Goal: Task Accomplishment & Management: Manage account settings

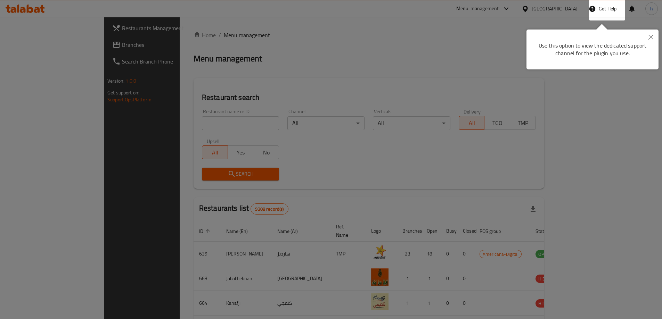
click at [424, 44] on div at bounding box center [331, 159] width 662 height 319
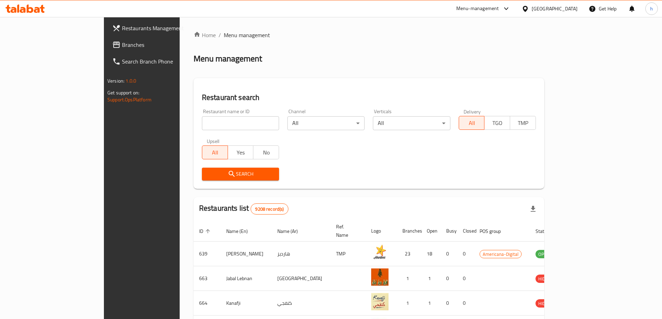
click at [529, 10] on icon at bounding box center [524, 8] width 7 height 7
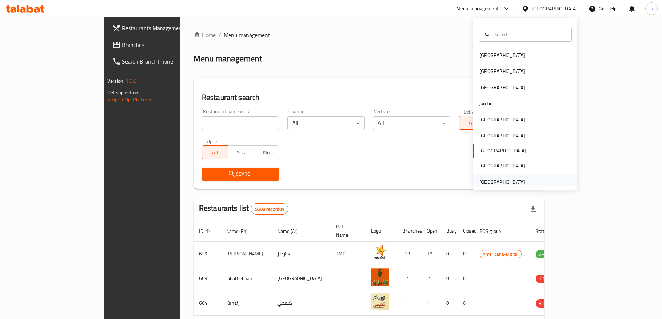
click at [485, 182] on div "[GEOGRAPHIC_DATA]" at bounding box center [502, 182] width 46 height 8
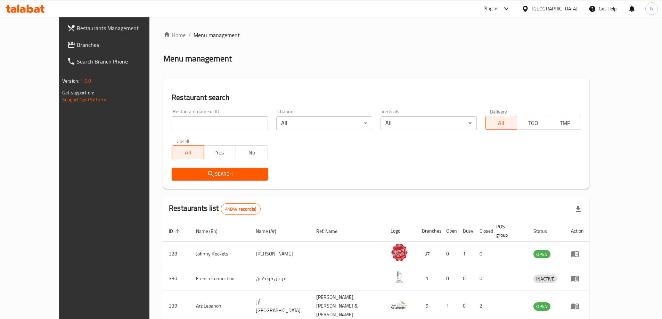
click at [77, 43] on span "Branches" at bounding box center [120, 45] width 87 height 8
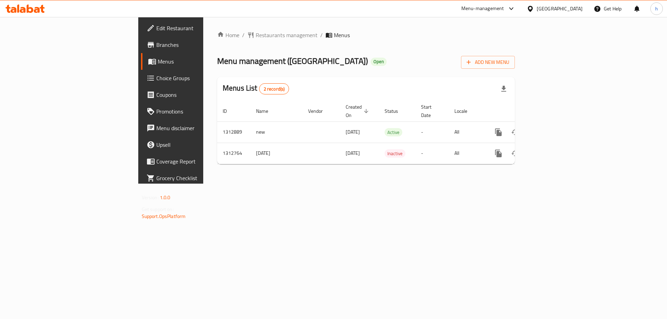
click at [156, 43] on span "Branches" at bounding box center [200, 45] width 88 height 8
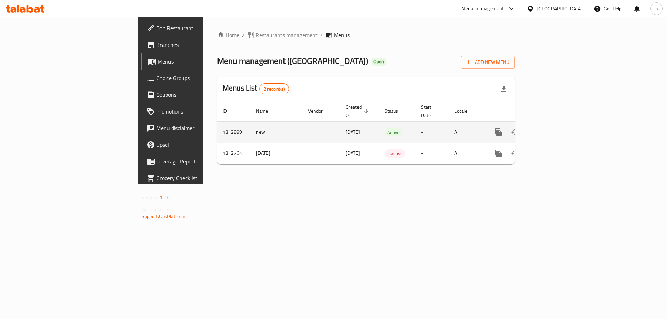
click at [346, 127] on span "[DATE]" at bounding box center [353, 131] width 14 height 9
click at [552, 129] on icon "enhanced table" at bounding box center [548, 132] width 6 height 6
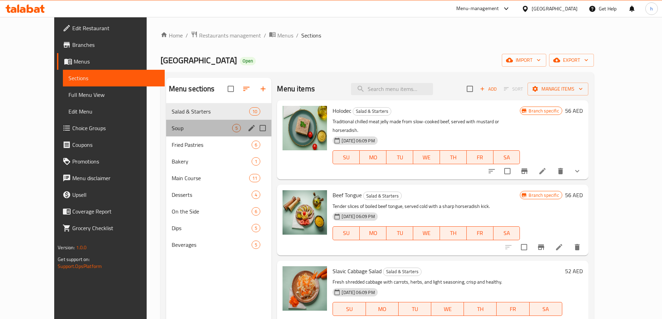
click at [215, 122] on div "Soup 5" at bounding box center [219, 128] width 106 height 17
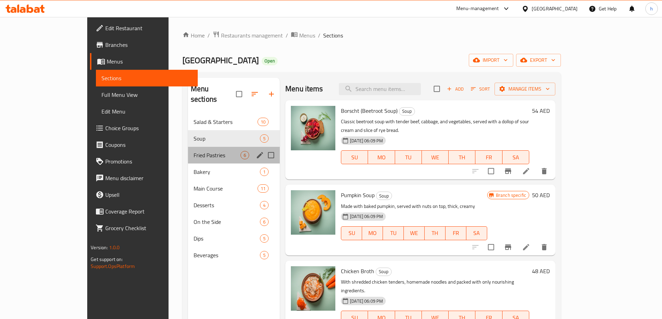
click at [200, 150] on div "Fried Pastries 6" at bounding box center [234, 155] width 92 height 17
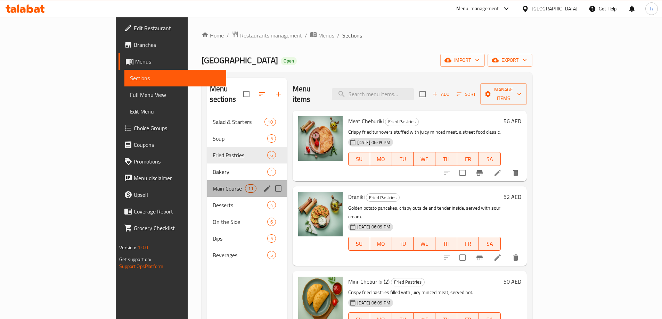
click at [207, 180] on div "Main Course 11" at bounding box center [247, 188] width 80 height 17
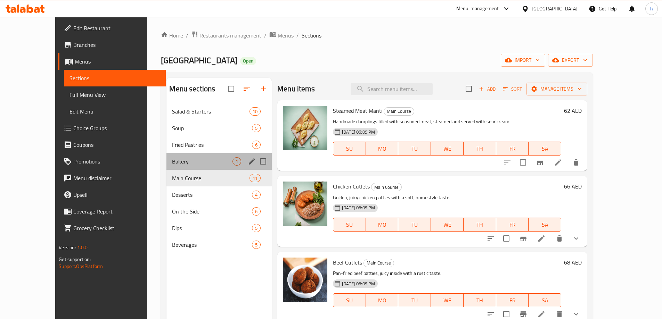
click at [168, 157] on div "Bakery 1" at bounding box center [218, 161] width 105 height 17
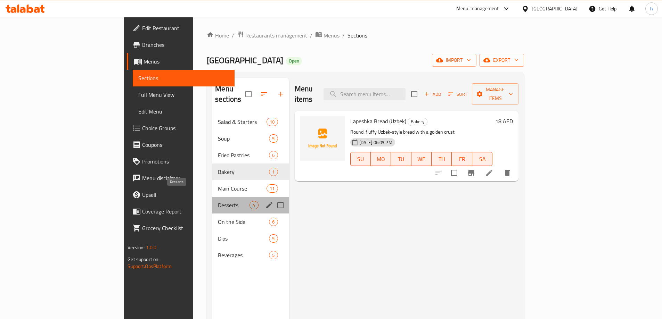
click at [218, 201] on span "Desserts" at bounding box center [234, 205] width 32 height 8
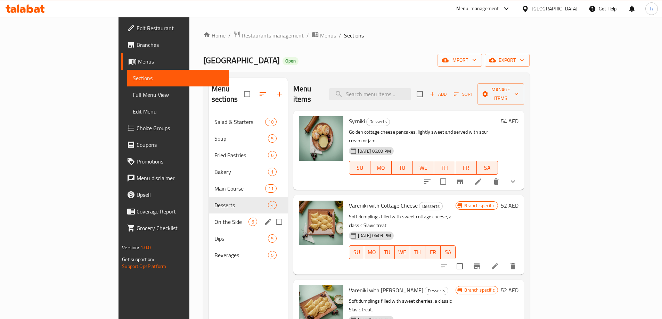
click at [209, 214] on div "On the Side 6" at bounding box center [248, 222] width 79 height 17
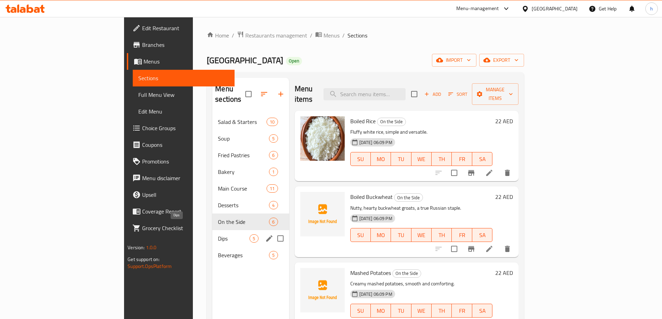
click at [218, 234] on span "Dips" at bounding box center [234, 238] width 32 height 8
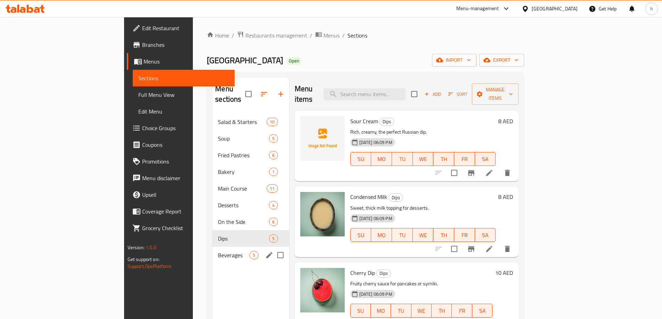
click at [215, 249] on div "Beverages 5" at bounding box center [250, 255] width 76 height 17
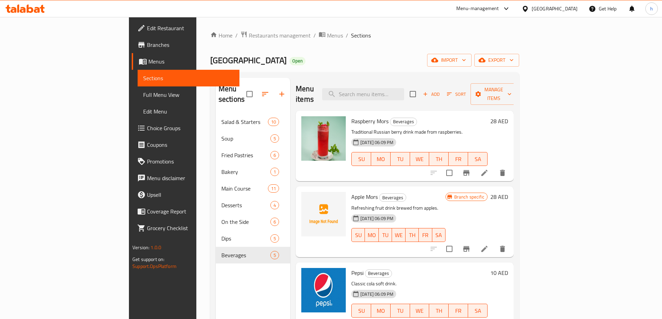
click at [357, 215] on span "18-09-2025 06:09 PM" at bounding box center [376, 218] width 39 height 7
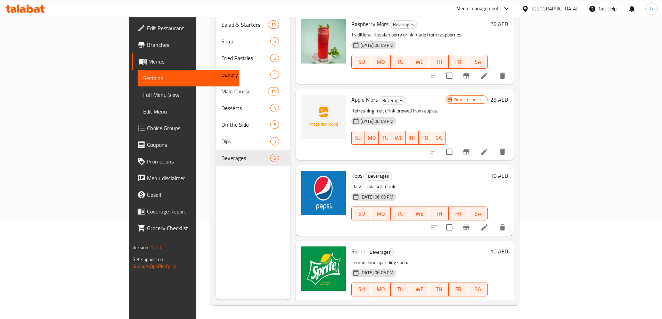
click at [422, 247] on h6 "Spirte Beverages" at bounding box center [419, 252] width 136 height 10
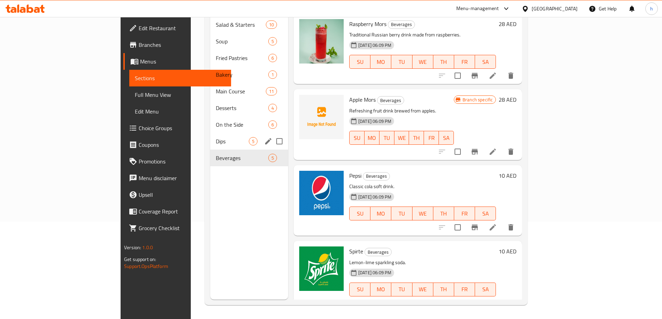
click at [210, 136] on div "Dips 5" at bounding box center [249, 141] width 78 height 17
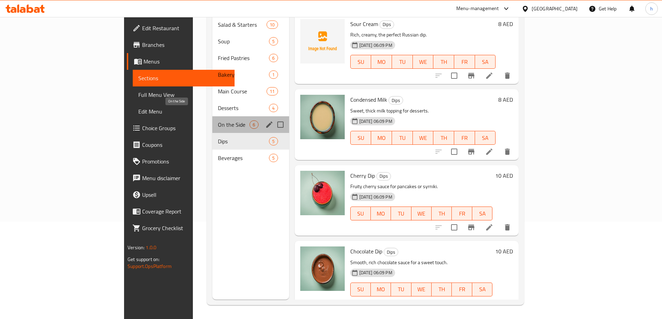
click at [218, 121] on span "On the Side" at bounding box center [234, 125] width 32 height 8
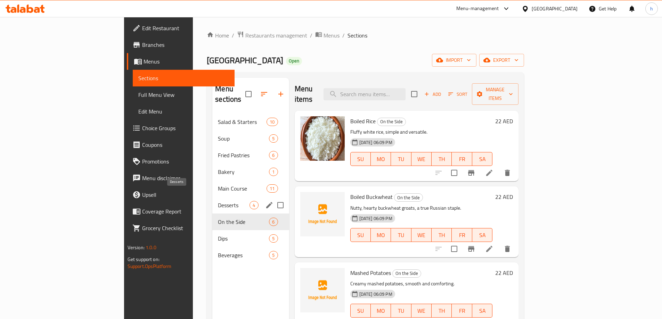
click at [218, 201] on span "Desserts" at bounding box center [234, 205] width 32 height 8
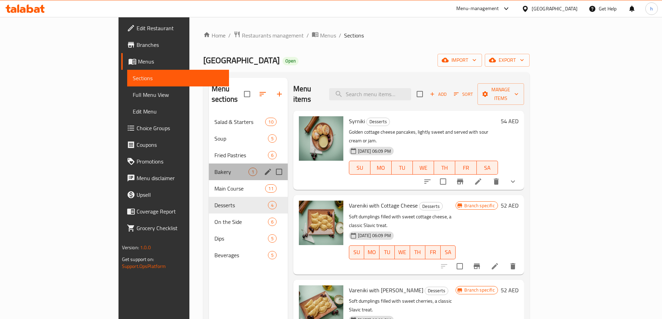
click at [209, 169] on div "Bakery 1" at bounding box center [248, 172] width 79 height 17
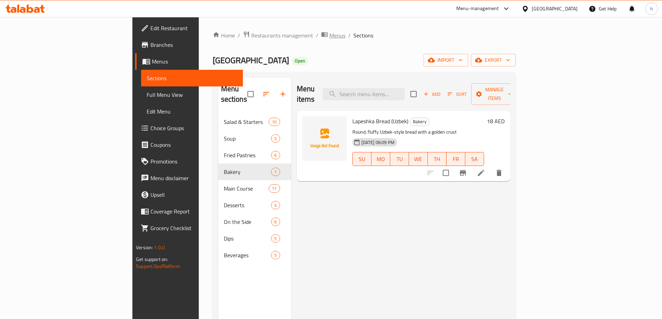
click at [329, 32] on span "Menus" at bounding box center [337, 35] width 16 height 8
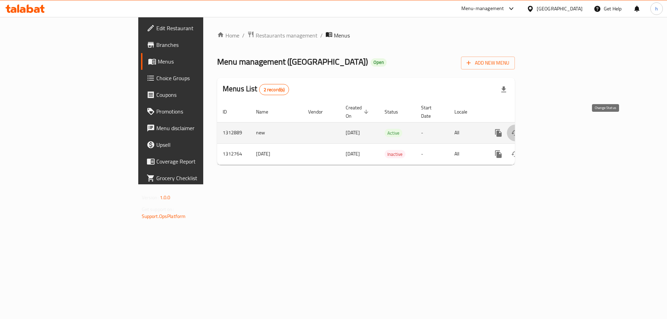
click at [519, 129] on icon "enhanced table" at bounding box center [515, 133] width 8 height 8
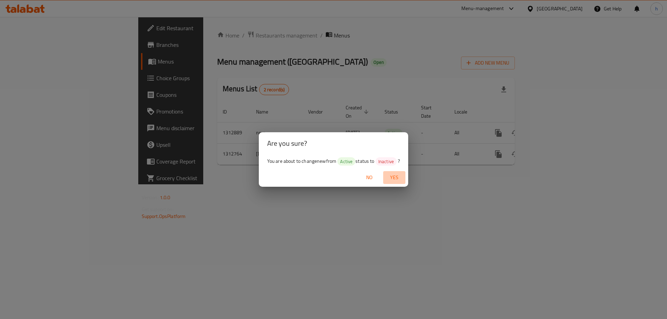
click at [400, 180] on span "Yes" at bounding box center [394, 177] width 17 height 9
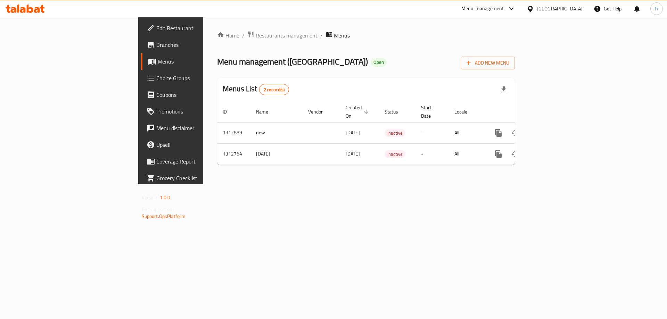
click at [158, 61] on span "Menus" at bounding box center [201, 61] width 86 height 8
click at [156, 45] on span "Branches" at bounding box center [200, 45] width 88 height 8
click at [156, 28] on span "Edit Restaurant" at bounding box center [200, 28] width 88 height 8
click at [156, 47] on span "Branches" at bounding box center [200, 45] width 88 height 8
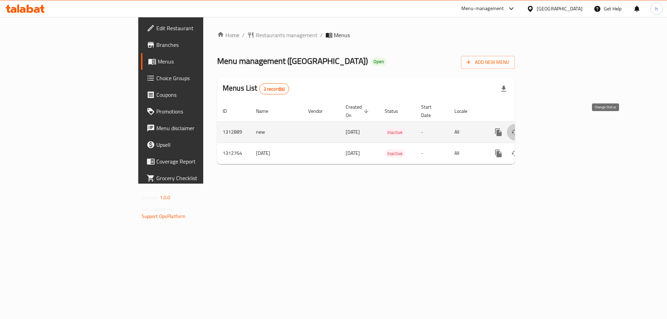
click at [519, 128] on icon "enhanced table" at bounding box center [515, 132] width 8 height 8
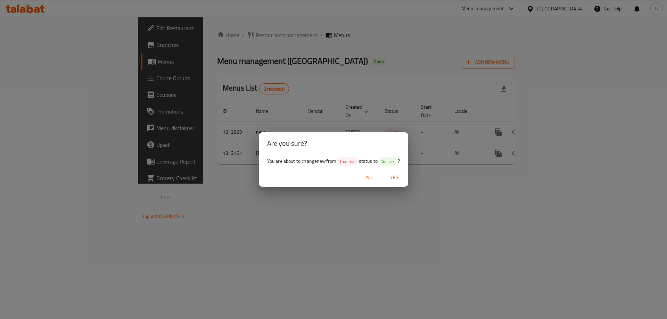
click at [397, 179] on span "Yes" at bounding box center [394, 177] width 17 height 9
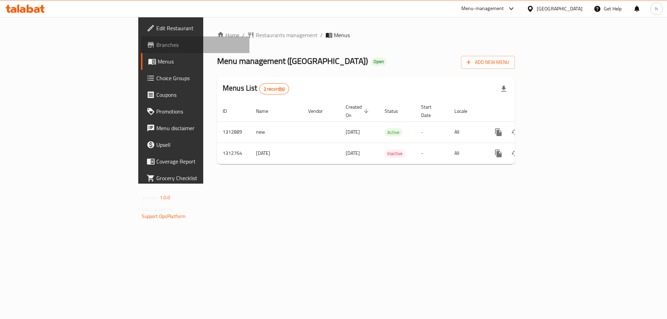
click at [156, 43] on span "Branches" at bounding box center [200, 45] width 88 height 8
drag, startPoint x: 632, startPoint y: 70, endPoint x: 631, endPoint y: 64, distance: 6.6
click at [515, 70] on div "Home / Restaurants management / Menus Menu management ( [GEOGRAPHIC_DATA] ) Ope…" at bounding box center [366, 100] width 298 height 139
click at [509, 64] on span "Add New Menu" at bounding box center [487, 62] width 43 height 9
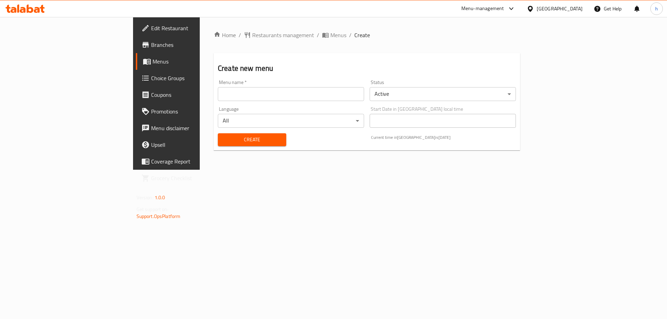
click at [410, 101] on div "Status Active ​" at bounding box center [443, 90] width 152 height 27
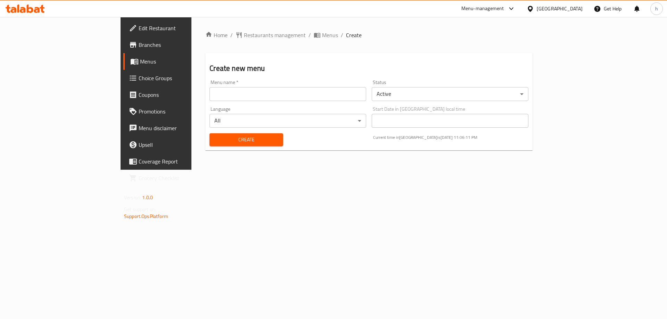
click at [419, 96] on body "​ Menu-management [GEOGRAPHIC_DATA] Get Help h Edit Restaurant Branches Menus C…" at bounding box center [333, 168] width 667 height 302
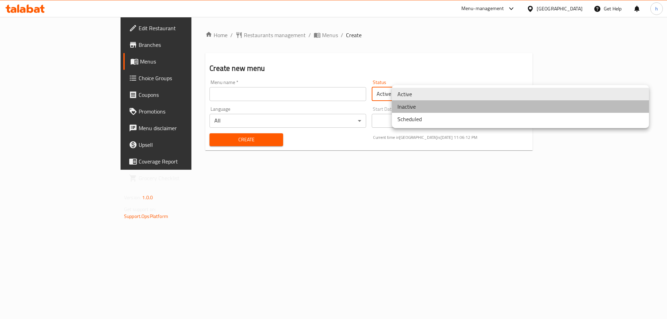
click at [408, 108] on li "Inactive" at bounding box center [520, 106] width 257 height 13
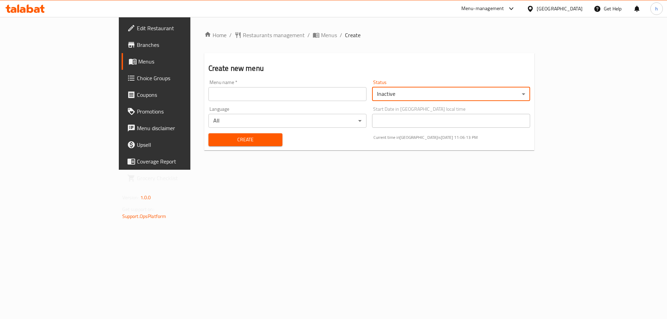
click at [226, 90] on input "text" at bounding box center [287, 94] width 158 height 14
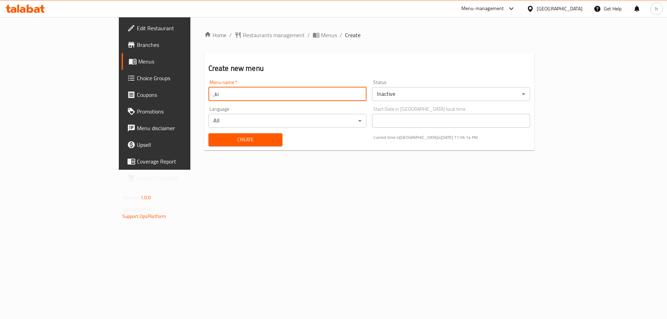
type input ",ki"
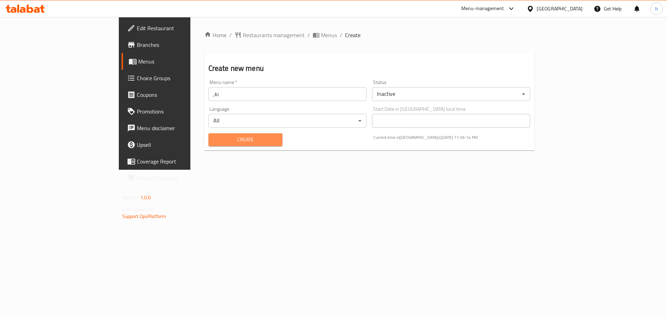
click at [214, 137] on span "Create" at bounding box center [245, 139] width 63 height 9
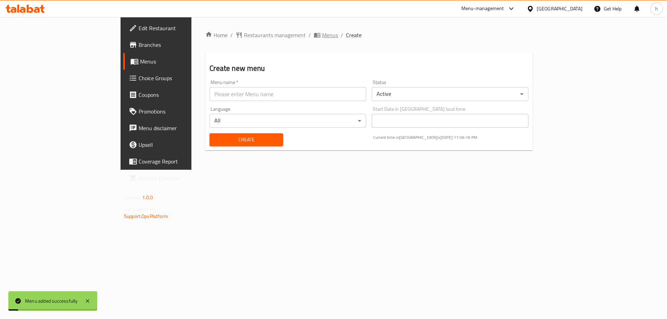
click at [314, 35] on icon "breadcrumb" at bounding box center [317, 35] width 7 height 7
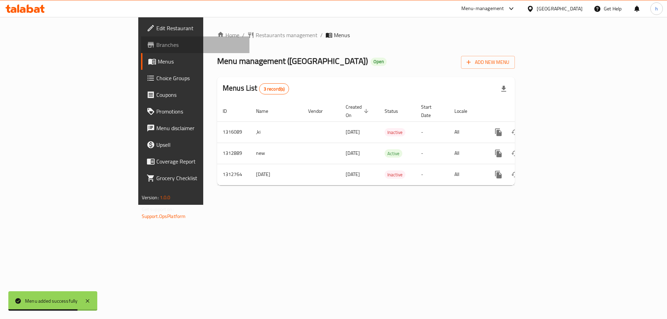
click at [156, 44] on span "Branches" at bounding box center [200, 45] width 88 height 8
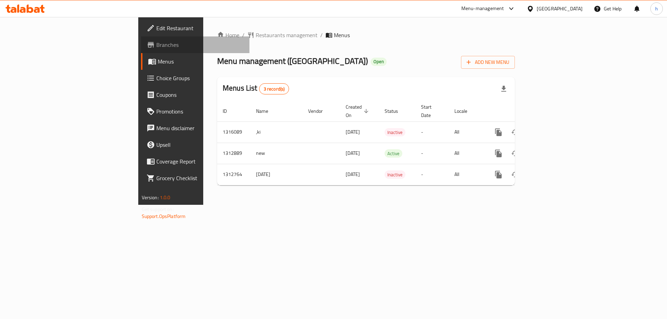
click at [141, 39] on link "Branches" at bounding box center [195, 44] width 109 height 17
click at [156, 44] on span "Branches" at bounding box center [200, 45] width 88 height 8
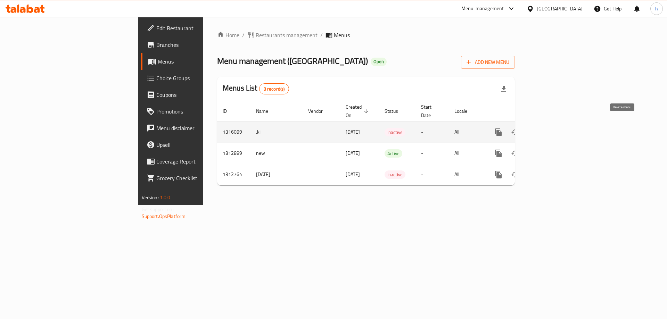
click at [536, 128] on icon "enhanced table" at bounding box center [532, 132] width 8 height 8
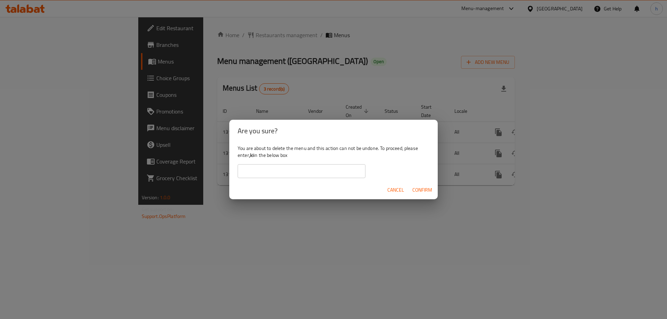
click at [454, 226] on div "Are you sure? You are about to delete the menu and this action can not be undon…" at bounding box center [333, 159] width 667 height 319
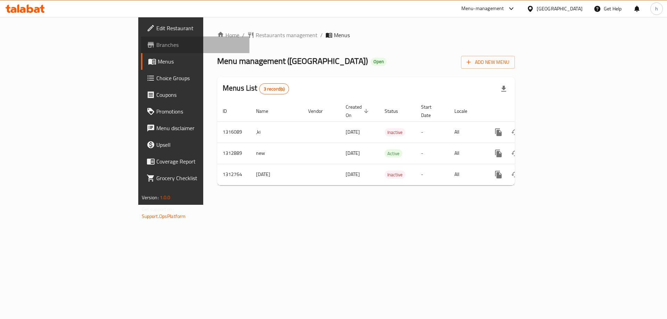
click at [156, 46] on span "Branches" at bounding box center [200, 45] width 88 height 8
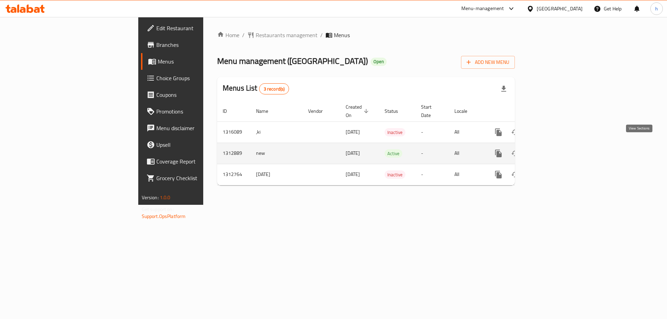
click at [553, 149] on icon "enhanced table" at bounding box center [548, 153] width 8 height 8
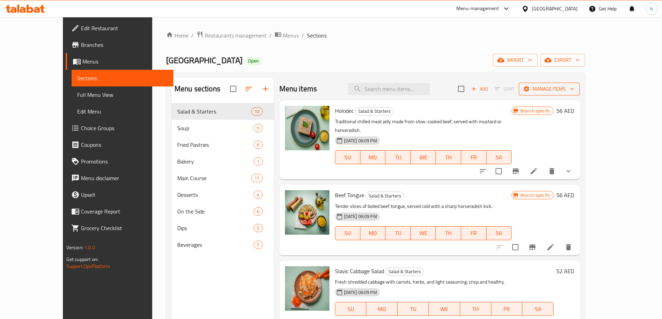
click at [574, 90] on span "Manage items" at bounding box center [549, 89] width 50 height 9
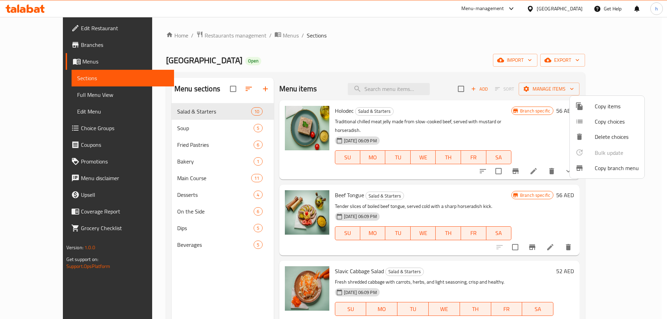
click at [622, 166] on span "Copy branch menu" at bounding box center [617, 168] width 44 height 8
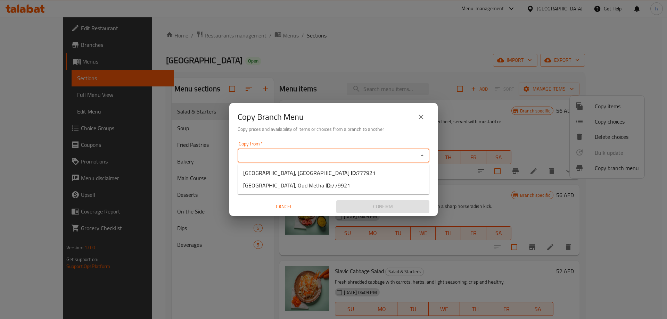
click at [259, 154] on input "Copy from   *" at bounding box center [328, 156] width 176 height 10
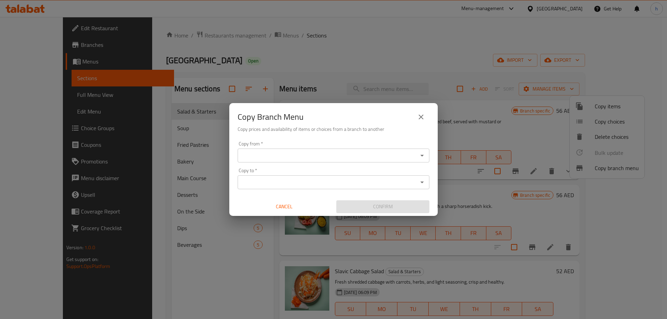
click at [421, 157] on icon "Open" at bounding box center [422, 155] width 8 height 8
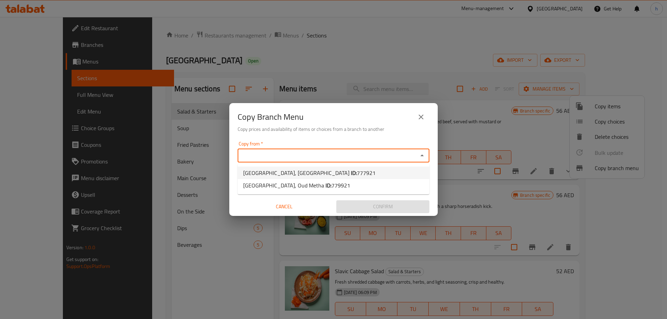
click at [351, 174] on li "Borscht House, Meydan South ID: 777921" at bounding box center [334, 173] width 192 height 13
type input "Borscht House, Meydan South"
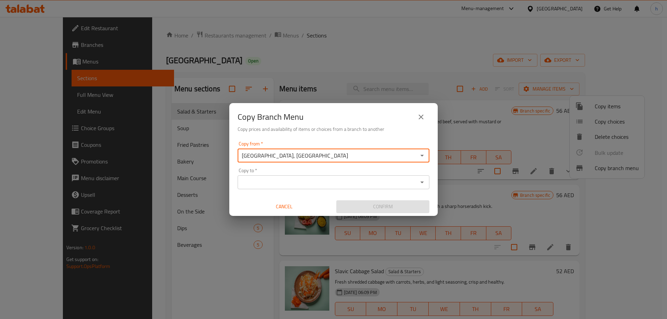
click at [423, 184] on icon "Open" at bounding box center [422, 182] width 8 height 8
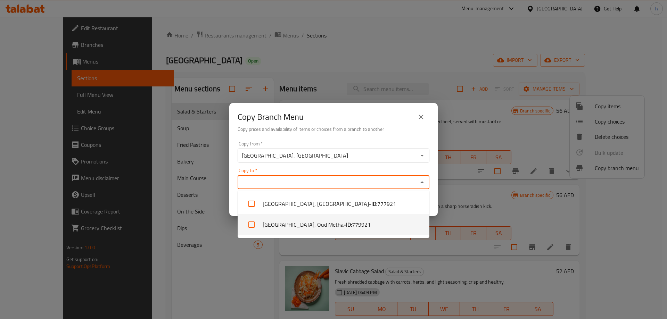
click at [352, 226] on span "779921" at bounding box center [361, 225] width 19 height 8
checkbox input "true"
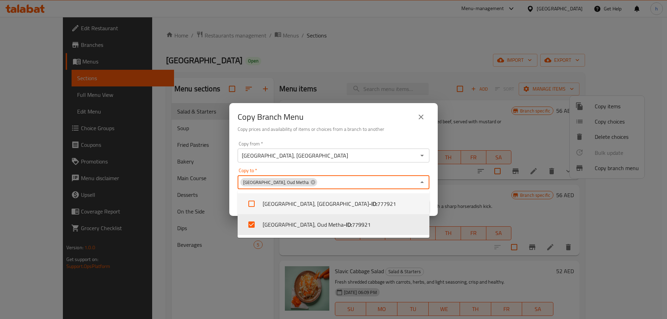
click at [326, 156] on input "Borscht House, Meydan South" at bounding box center [328, 156] width 176 height 10
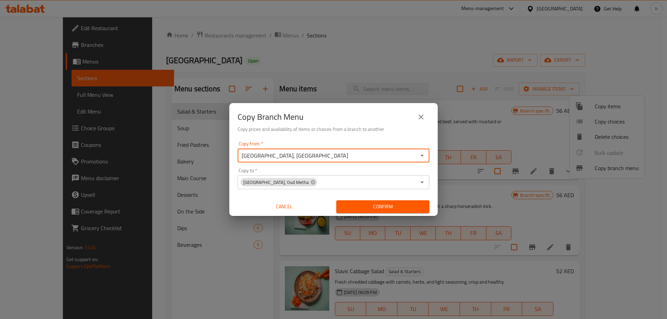
click at [341, 156] on input "Borscht House, Meydan South" at bounding box center [328, 156] width 176 height 10
click at [424, 157] on icon "Open" at bounding box center [422, 155] width 8 height 8
click at [423, 156] on icon "Close" at bounding box center [421, 156] width 3 height 2
click at [369, 208] on span "Confirm" at bounding box center [383, 206] width 82 height 9
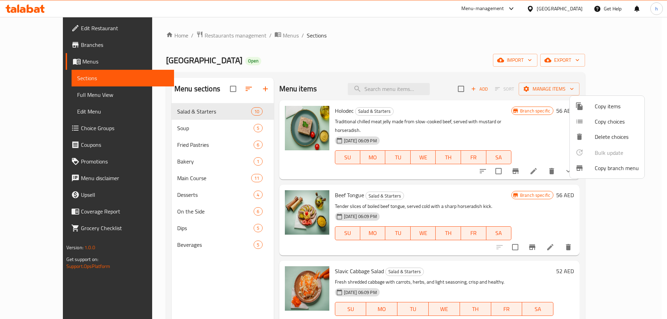
click at [383, 55] on div at bounding box center [333, 159] width 667 height 319
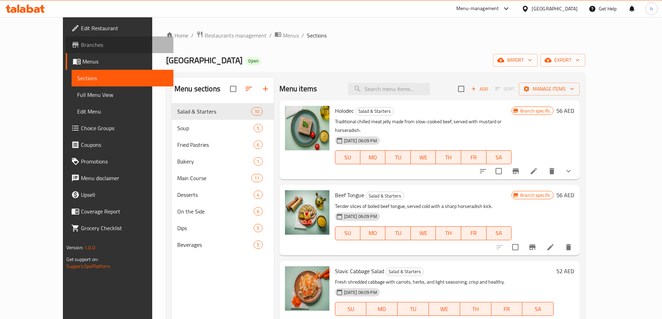
click at [81, 42] on span "Branches" at bounding box center [124, 45] width 87 height 8
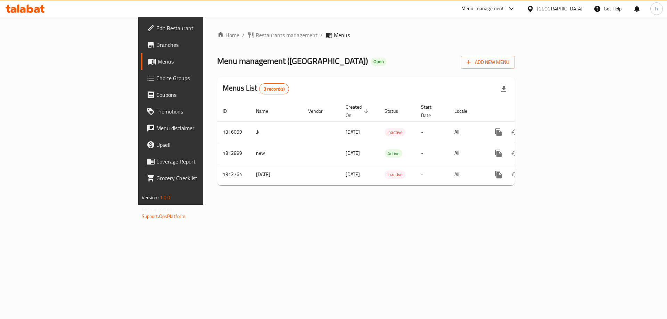
click at [156, 44] on span "Branches" at bounding box center [200, 45] width 88 height 8
click at [156, 43] on span "Branches" at bounding box center [200, 45] width 88 height 8
